Goal: Information Seeking & Learning: Learn about a topic

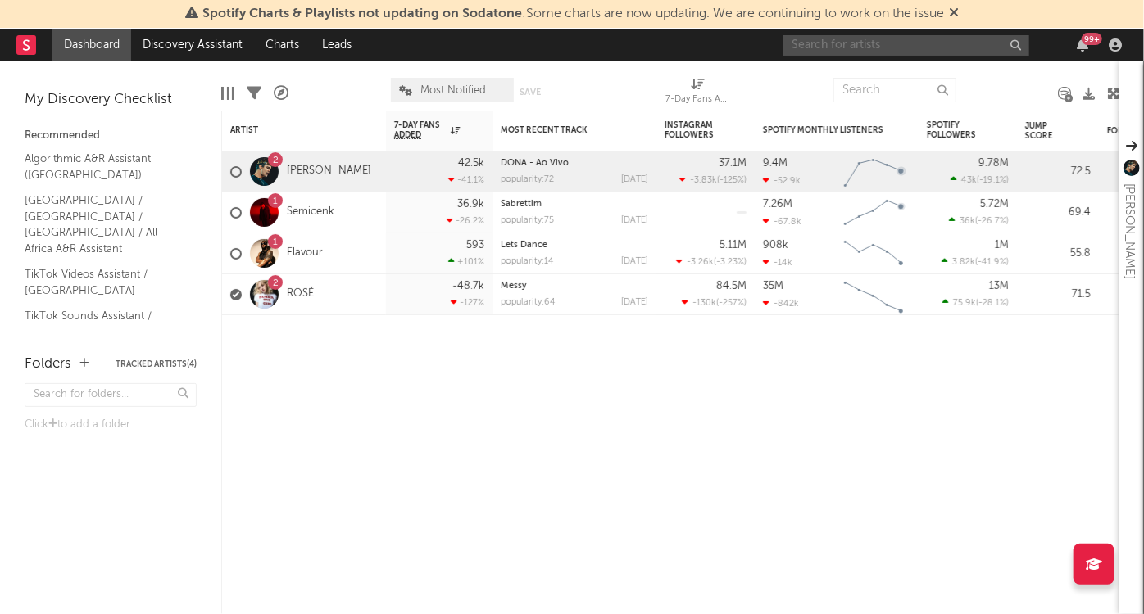
click at [909, 42] on input "text" at bounding box center [906, 45] width 246 height 20
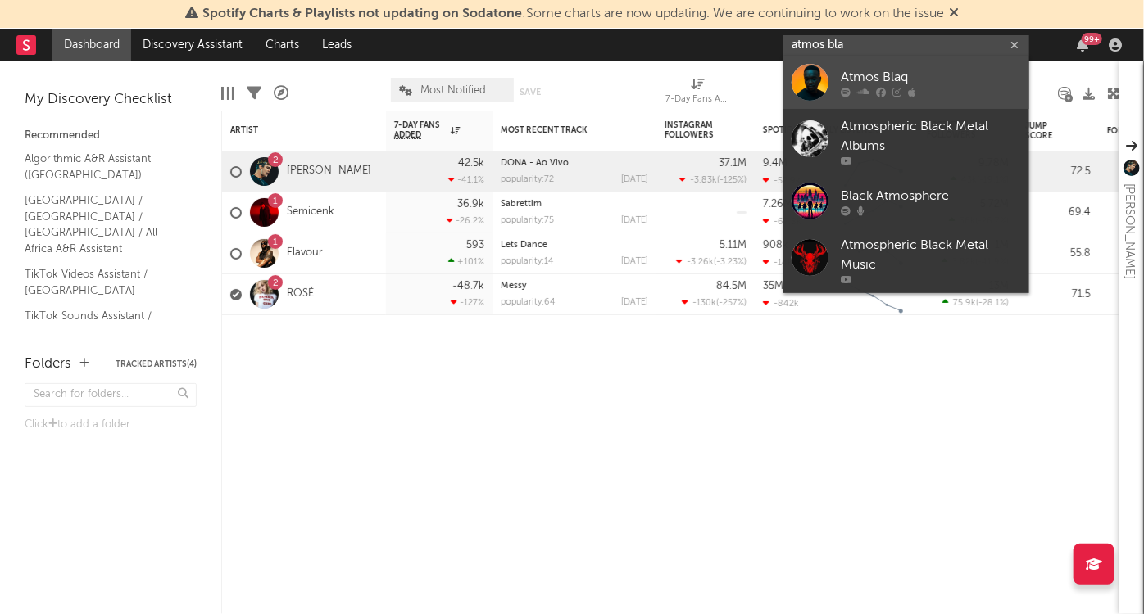
type input "atmos bla"
click at [874, 82] on div "Atmos Blaq" at bounding box center [930, 78] width 180 height 20
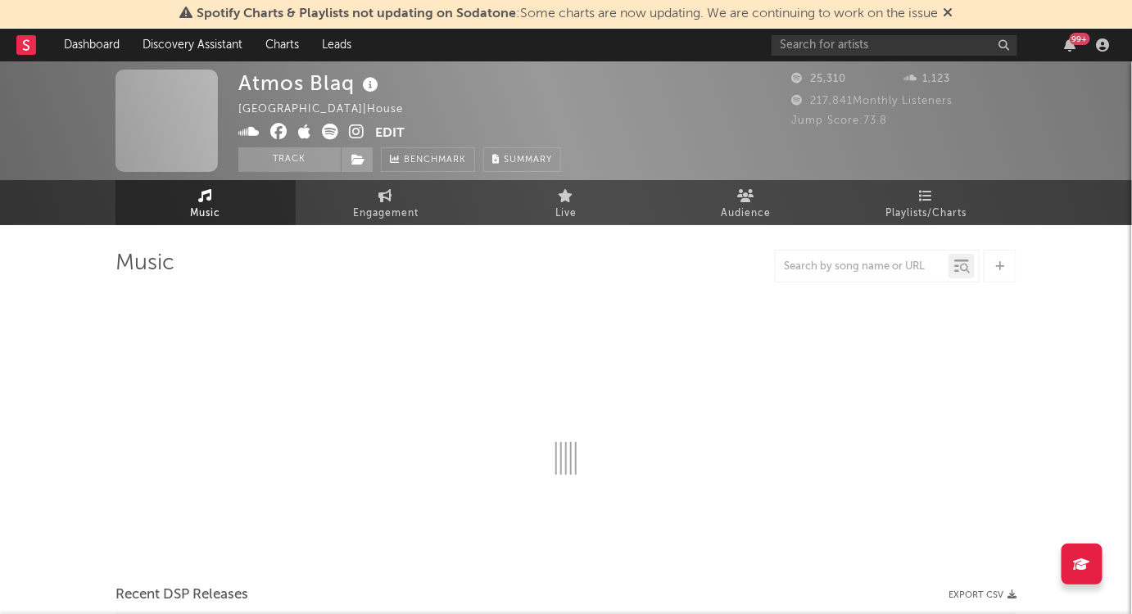
select select "1w"
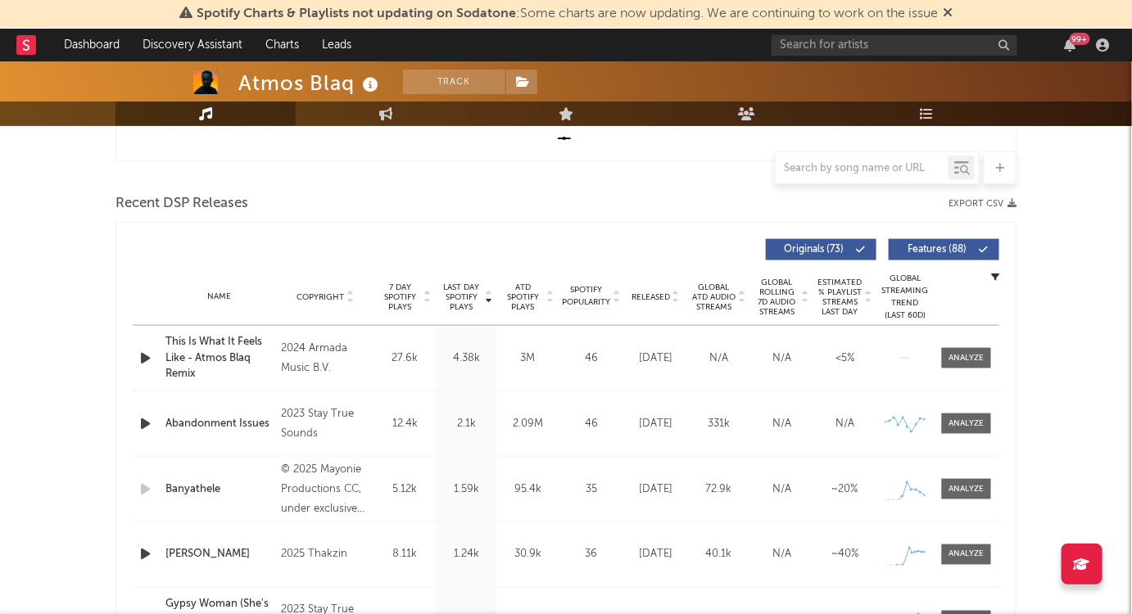
scroll to position [596, 0]
